Goal: Information Seeking & Learning: Understand process/instructions

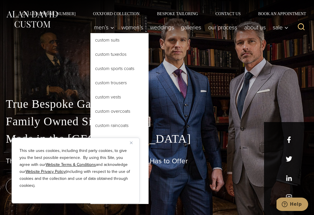
click at [112, 43] on link "Custom Suits" at bounding box center [120, 40] width 58 height 14
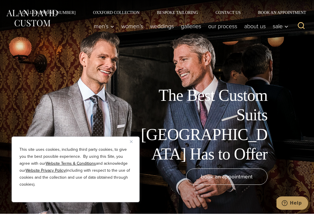
scroll to position [1, 0]
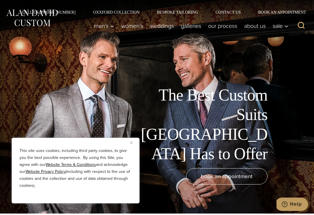
click at [224, 28] on link "Our Process" at bounding box center [223, 26] width 36 height 12
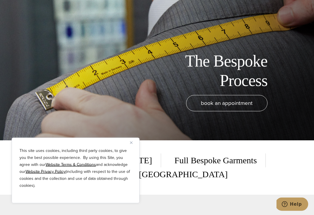
scroll to position [75, 0]
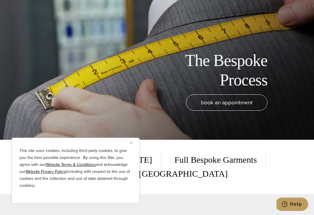
click at [134, 146] on button "Close" at bounding box center [133, 142] width 7 height 7
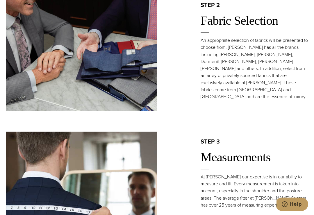
scroll to position [515, 0]
